Goal: Information Seeking & Learning: Find specific fact

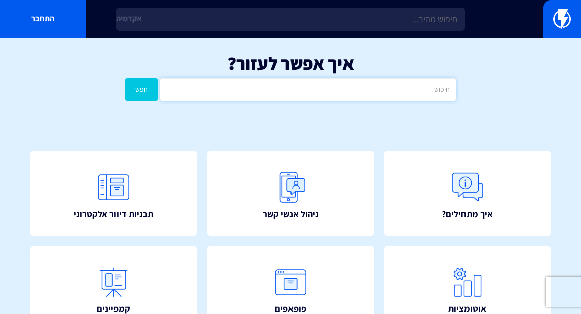
click at [363, 86] on input "text" at bounding box center [307, 89] width 295 height 23
type input "מספר ווירטואלי"
click at [138, 97] on button "חפש" at bounding box center [141, 89] width 33 height 23
